Goal: Find specific page/section: Locate a particular part of the current website

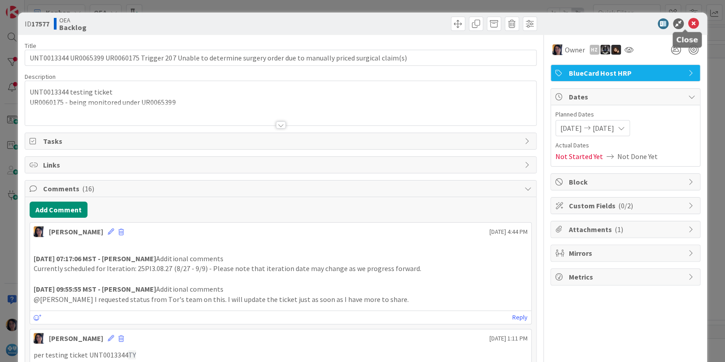
click at [688, 24] on icon at bounding box center [693, 23] width 11 height 11
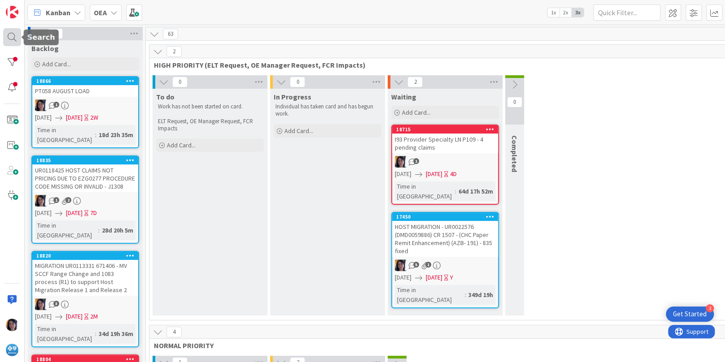
click at [7, 39] on div at bounding box center [12, 37] width 18 height 18
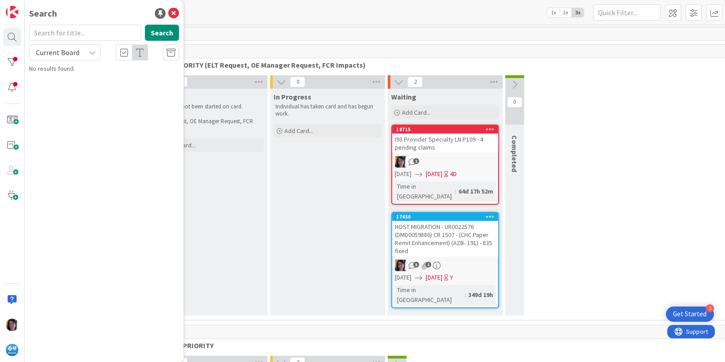
click at [54, 35] on input "text" at bounding box center [85, 33] width 112 height 16
type input "crumc013"
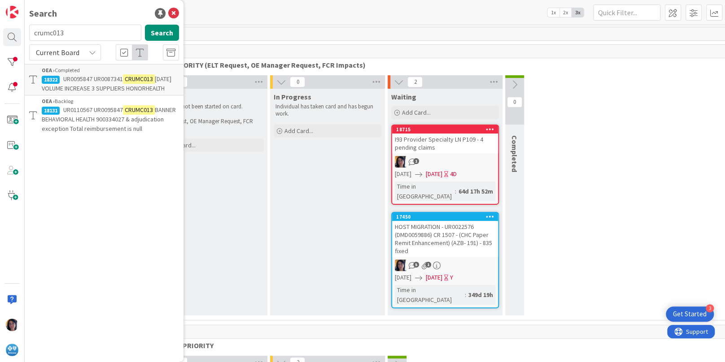
click at [59, 126] on span "BANNER BEHAVIORAL HEALTH 900334027 & adjudication exception Total reimbursement…" at bounding box center [109, 119] width 134 height 27
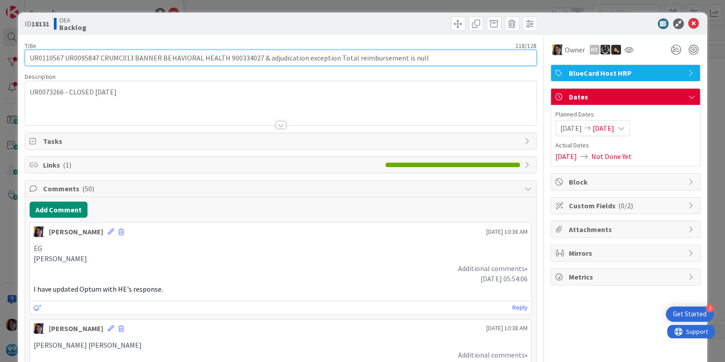
click at [51, 56] on input "UR0110567 UR0095847 CRUMC013 BANNER BEHAVIORAL HEALTH 900334027 & adjudication …" at bounding box center [280, 58] width 511 height 16
